Goal: Transaction & Acquisition: Purchase product/service

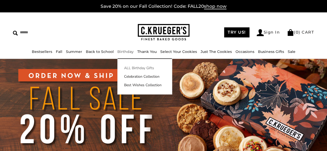
click at [130, 67] on link "ALL Birthday Gifts" at bounding box center [145, 67] width 54 height 5
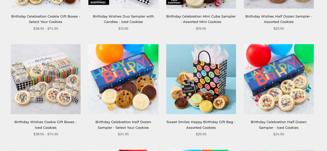
scroll to position [397, 0]
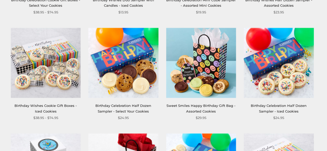
click at [181, 104] on link "Sweet Smiles Happy Birthday Gift Bag - Assorted Cookies" at bounding box center [201, 108] width 69 height 10
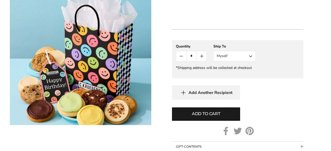
scroll to position [365, 0]
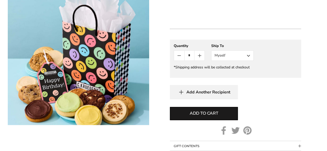
click at [246, 61] on button "Myself" at bounding box center [232, 55] width 42 height 10
click at [235, 79] on button "Other Recipient" at bounding box center [233, 74] width 42 height 9
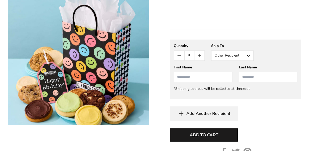
click at [217, 82] on input "First Name" at bounding box center [203, 77] width 58 height 10
type input "********"
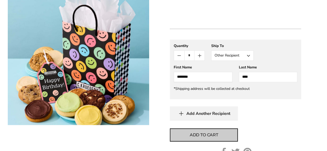
type input "****"
click at [203, 138] on span "Add to cart" at bounding box center [204, 135] width 28 height 6
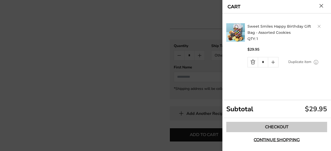
click at [235, 128] on link "Checkout" at bounding box center [276, 127] width 101 height 10
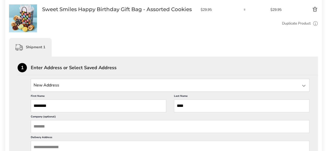
scroll to position [97, 0]
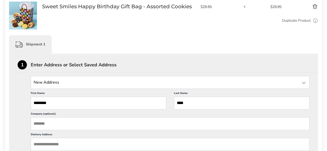
click at [151, 115] on label "Company (optional)" at bounding box center [170, 114] width 279 height 5
click at [151, 117] on input "Company (optional)" at bounding box center [170, 123] width 279 height 13
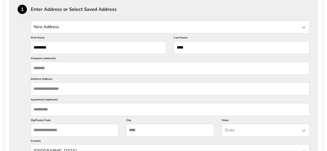
scroll to position [153, 0]
click at [147, 92] on input "Delivery Address" at bounding box center [170, 88] width 279 height 13
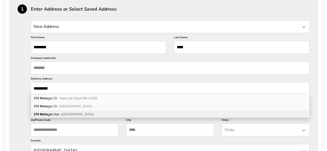
click at [136, 113] on div "270 Mohe gan Ave New London CT 06320" at bounding box center [170, 115] width 278 height 8
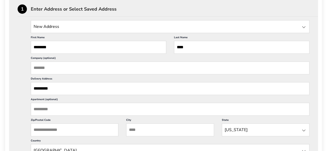
drag, startPoint x: 73, startPoint y: 88, endPoint x: 26, endPoint y: 86, distance: 47.1
click at [26, 86] on div "New Address New Address First Name ******** This is a required field Last Name …" at bounding box center [164, 109] width 292 height 179
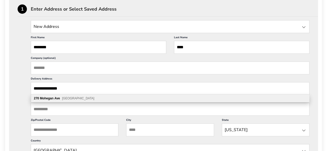
type input "**********"
click at [60, 96] on div "270 Mohegan Ave New London CT 06320" at bounding box center [170, 99] width 278 height 8
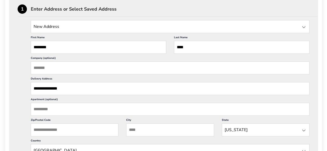
click at [56, 109] on input "Apartment (optional)" at bounding box center [170, 109] width 279 height 13
type input "****"
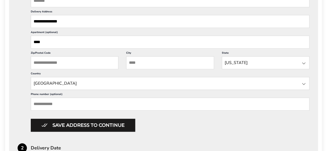
scroll to position [221, 0]
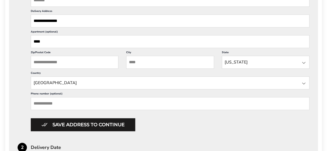
click at [69, 103] on input "Phone number (optional)" at bounding box center [170, 103] width 279 height 13
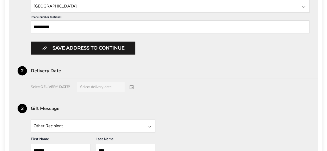
scroll to position [298, 0]
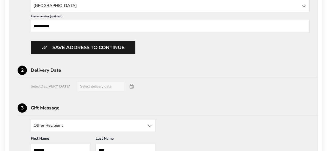
type input "**********"
click at [115, 84] on div "Select DELIVERY DATE* Select delivery date" at bounding box center [164, 86] width 292 height 10
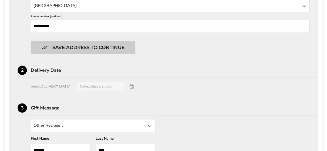
click at [121, 41] on button "Save address to continue" at bounding box center [83, 47] width 105 height 13
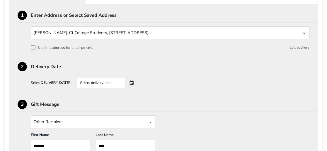
scroll to position [145, 0]
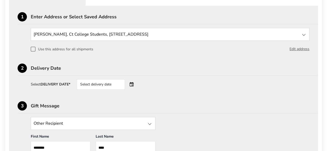
click at [133, 85] on div "Select delivery date" at bounding box center [108, 84] width 63 height 10
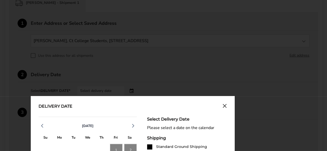
scroll to position [138, 0]
